Goal: Task Accomplishment & Management: Manage account settings

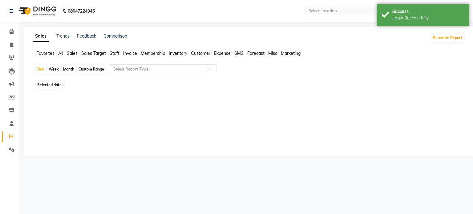
select select "en"
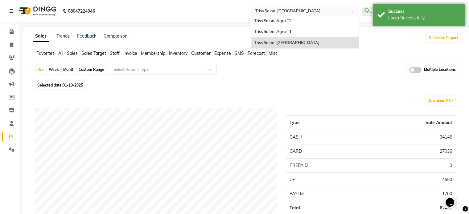
click at [273, 8] on div "× Triss Salon, Mathura" at bounding box center [287, 11] width 65 height 6
click at [264, 31] on span "Triss Salon, Agra T1" at bounding box center [272, 31] width 37 height 5
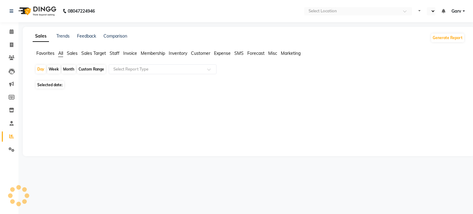
select select "en"
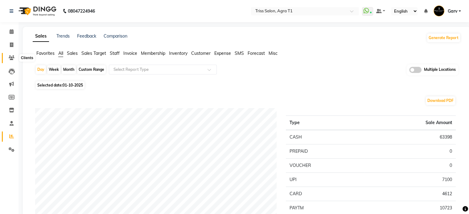
click at [12, 59] on icon at bounding box center [12, 57] width 6 height 5
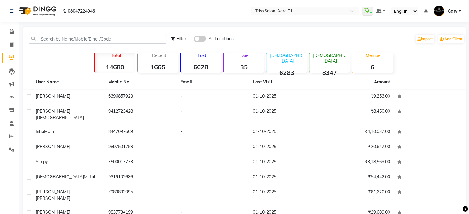
click at [178, 37] on span "Filter" at bounding box center [181, 39] width 10 height 6
select select "1000000"
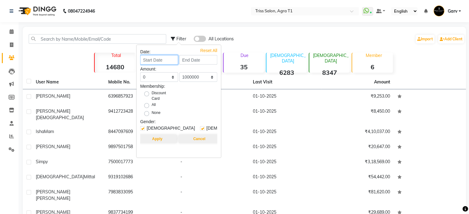
click at [158, 63] on input at bounding box center [159, 60] width 38 height 10
select select "10"
select select "2025"
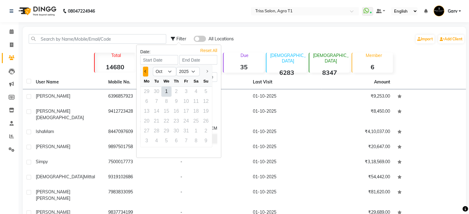
click at [145, 70] on span "Previous month" at bounding box center [145, 71] width 2 height 2
select select "9"
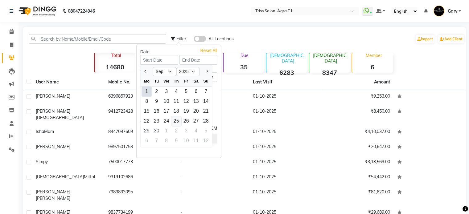
click at [175, 118] on div "25" at bounding box center [176, 121] width 10 height 10
type input "[DATE]"
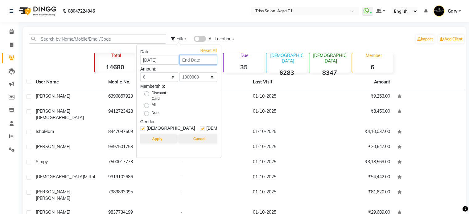
click at [192, 57] on input at bounding box center [198, 60] width 38 height 10
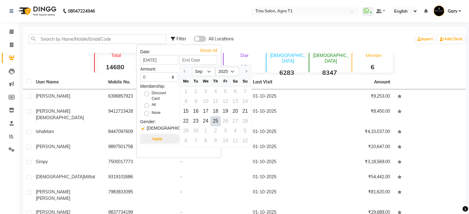
click at [185, 132] on div "29 30 1 2 3 4 5" at bounding box center [216, 131] width 72 height 10
click at [154, 58] on input "[DATE]" at bounding box center [159, 60] width 38 height 10
select select "9"
select select "2025"
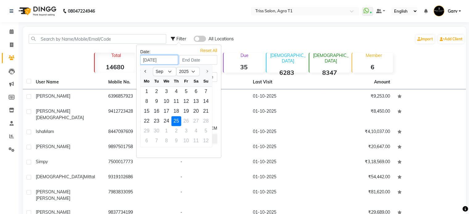
click at [147, 60] on input "[DATE]" at bounding box center [159, 60] width 38 height 10
type input "29-09-2025"
click at [188, 61] on input at bounding box center [198, 60] width 38 height 10
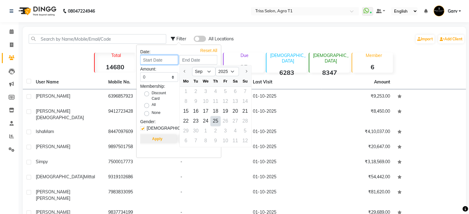
click at [155, 61] on input at bounding box center [159, 60] width 38 height 10
select select "9"
select select "2025"
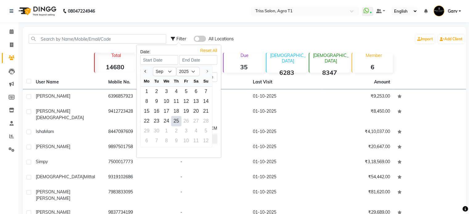
click at [260, 44] on div "Filter All Locations Import Add Client" at bounding box center [318, 38] width 294 height 19
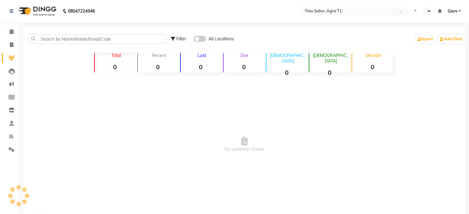
select select "en"
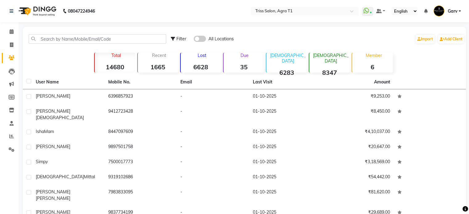
click at [178, 38] on span "Filter" at bounding box center [181, 39] width 10 height 6
select select "1000000"
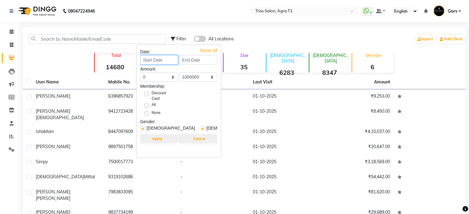
click at [156, 61] on input at bounding box center [159, 60] width 38 height 10
select select "10"
select select "2025"
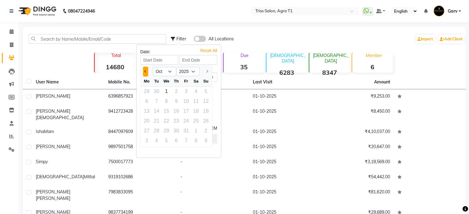
click at [144, 71] on div at bounding box center [147, 72] width 12 height 10
click at [144, 71] on span "Previous month" at bounding box center [145, 71] width 2 height 2
select select "9"
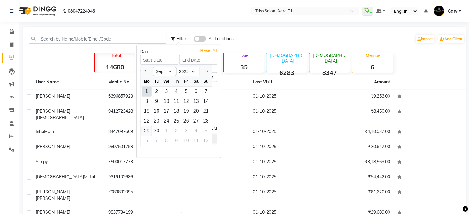
click at [147, 127] on div "29" at bounding box center [147, 131] width 10 height 10
type input "29-09-2025"
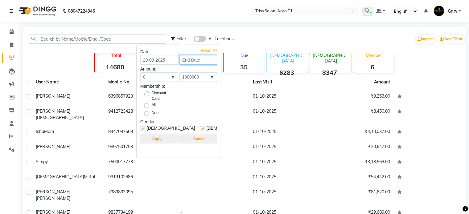
click at [186, 60] on input at bounding box center [198, 60] width 38 height 10
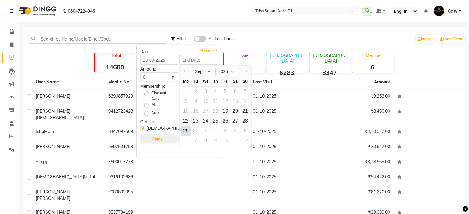
click at [187, 133] on div "29" at bounding box center [186, 131] width 10 height 10
type input "29-09-2025"
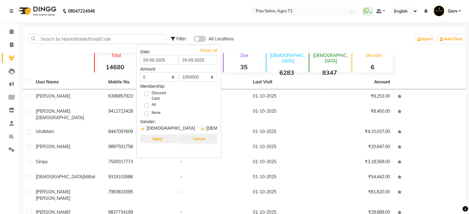
click at [154, 136] on button "Apply" at bounding box center [157, 139] width 40 height 9
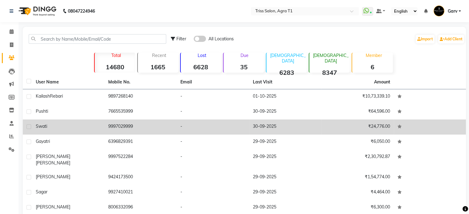
scroll to position [52, 0]
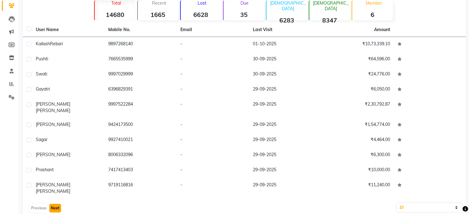
click at [53, 204] on button "Next" at bounding box center [55, 208] width 12 height 9
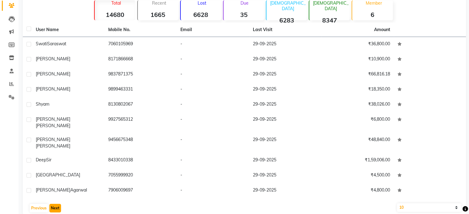
click at [53, 204] on button "Next" at bounding box center [55, 208] width 12 height 9
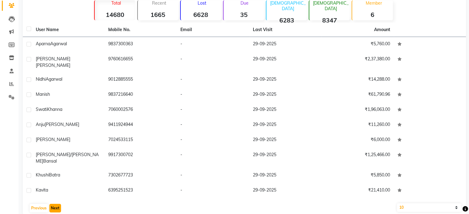
click at [53, 204] on button "Next" at bounding box center [55, 208] width 12 height 9
